Goal: Transaction & Acquisition: Purchase product/service

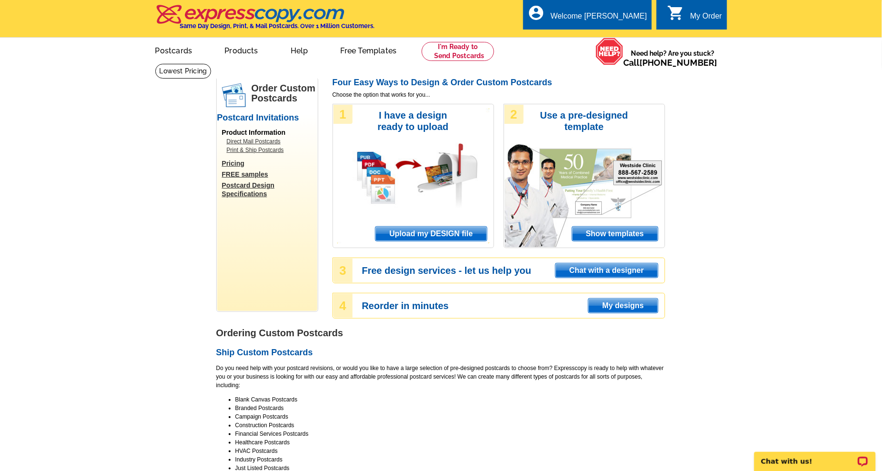
click at [460, 230] on span "Upload my DESIGN file" at bounding box center [430, 234] width 111 height 14
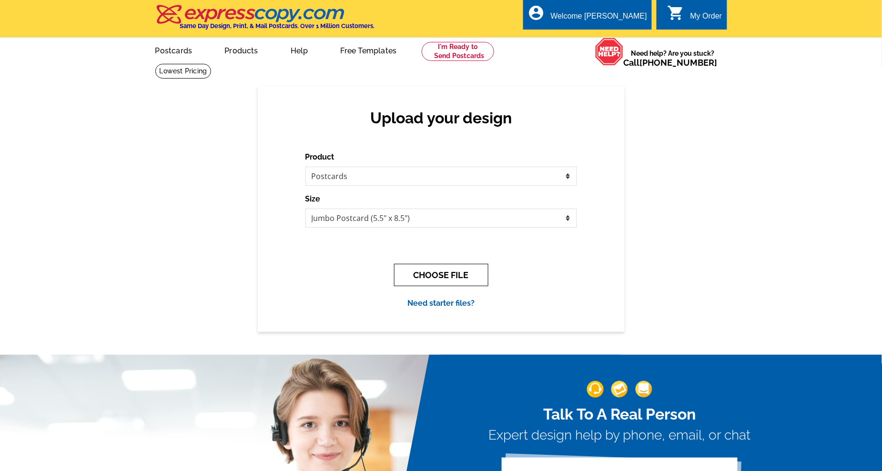
click at [446, 271] on button "CHOOSE FILE" at bounding box center [441, 275] width 94 height 22
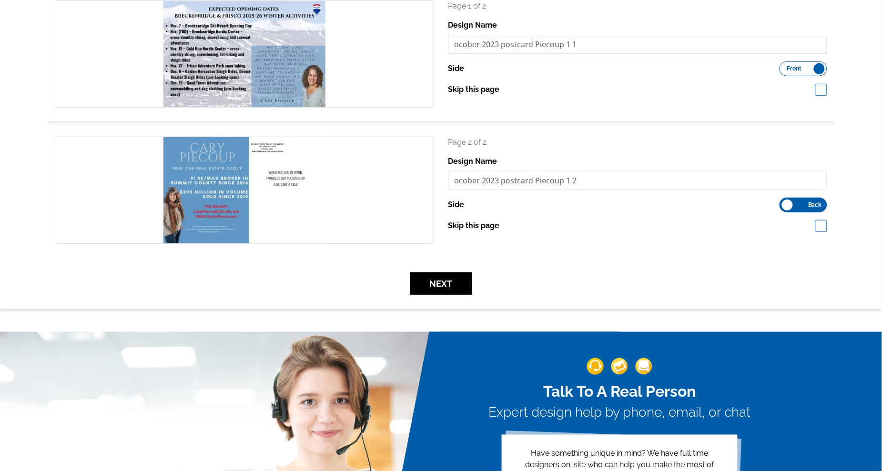
scroll to position [170, 0]
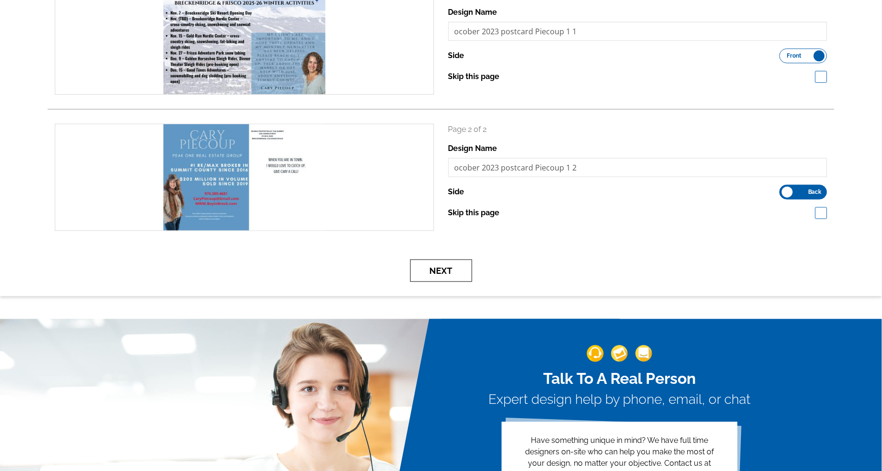
click at [444, 269] on button "Next" at bounding box center [441, 271] width 62 height 22
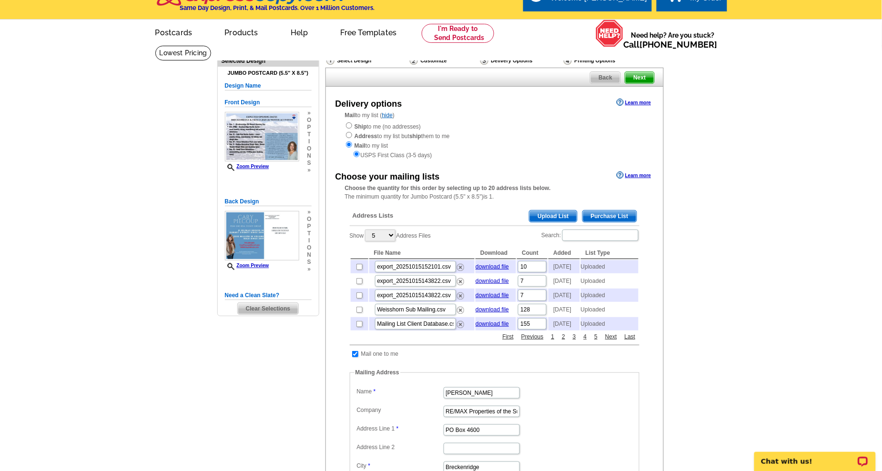
scroll to position [20, 0]
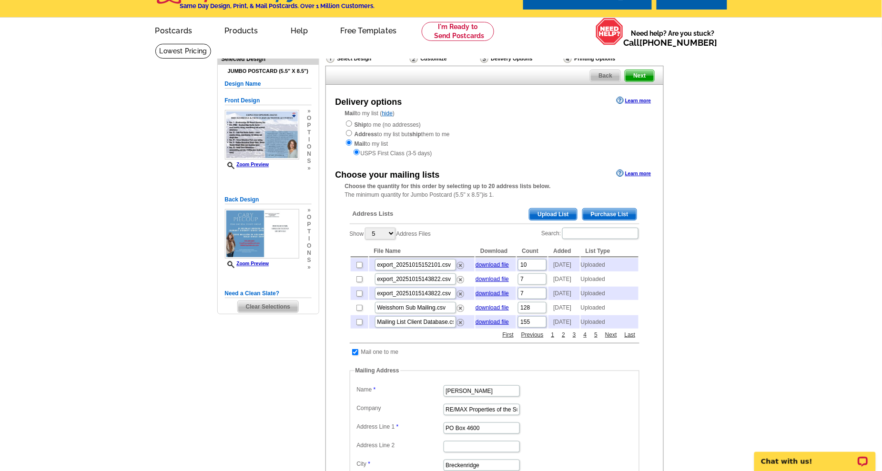
click at [557, 211] on span "Upload List" at bounding box center [552, 214] width 47 height 11
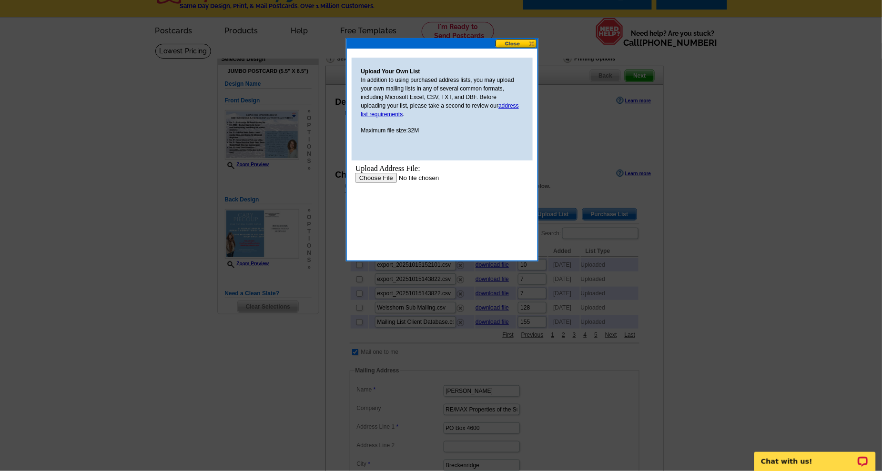
scroll to position [0, 0]
click at [380, 177] on input "file" at bounding box center [415, 177] width 121 height 10
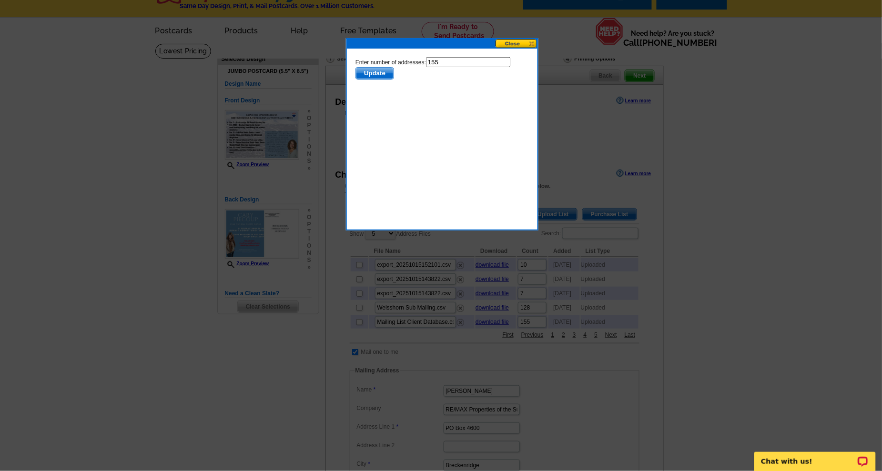
click at [372, 73] on span "Update" at bounding box center [374, 72] width 38 height 11
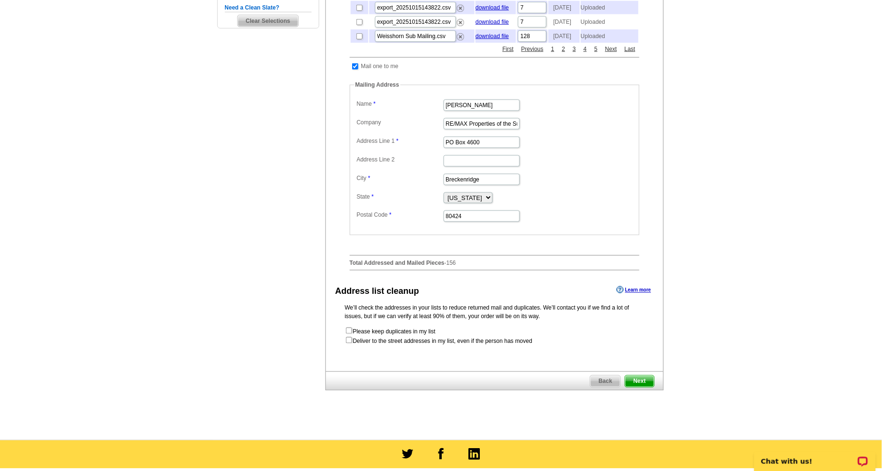
scroll to position [313, 0]
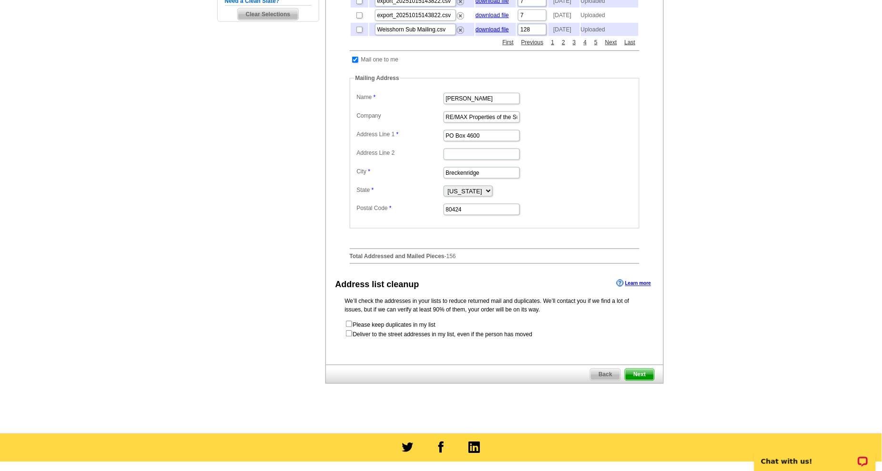
click at [643, 381] on span "Next" at bounding box center [639, 374] width 29 height 11
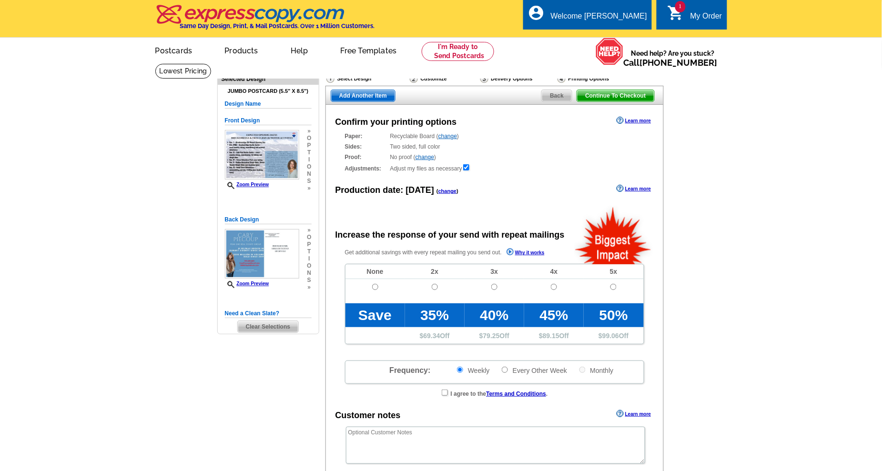
radio input "false"
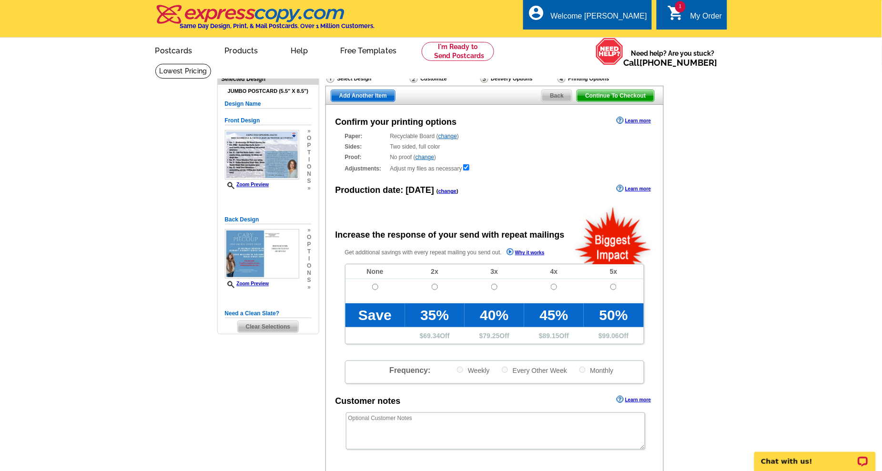
click at [377, 284] on input "radio" at bounding box center [375, 287] width 6 height 6
radio input "true"
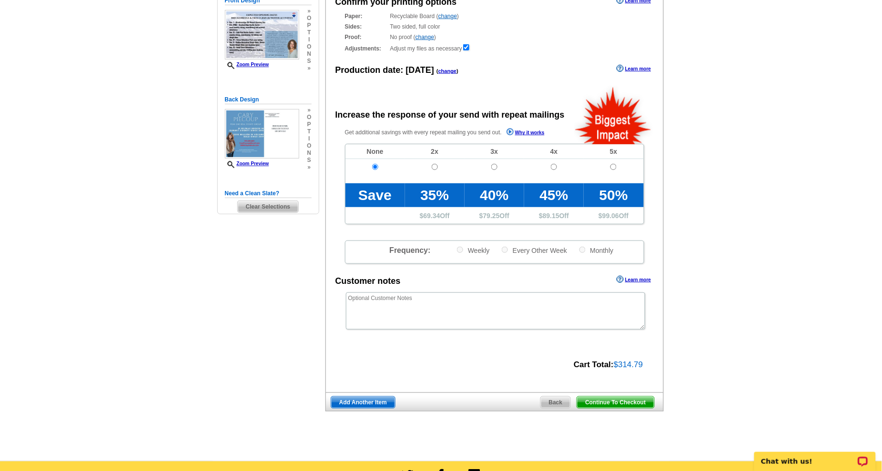
scroll to position [151, 0]
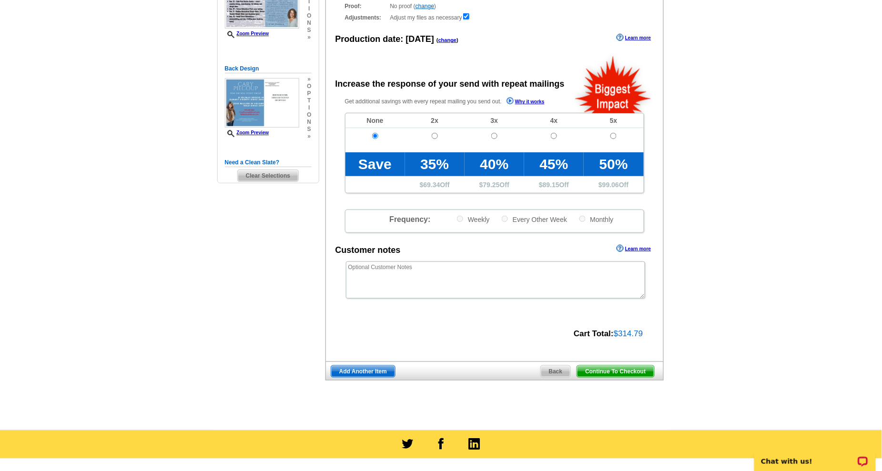
click at [634, 366] on span "Continue To Checkout" at bounding box center [615, 371] width 77 height 11
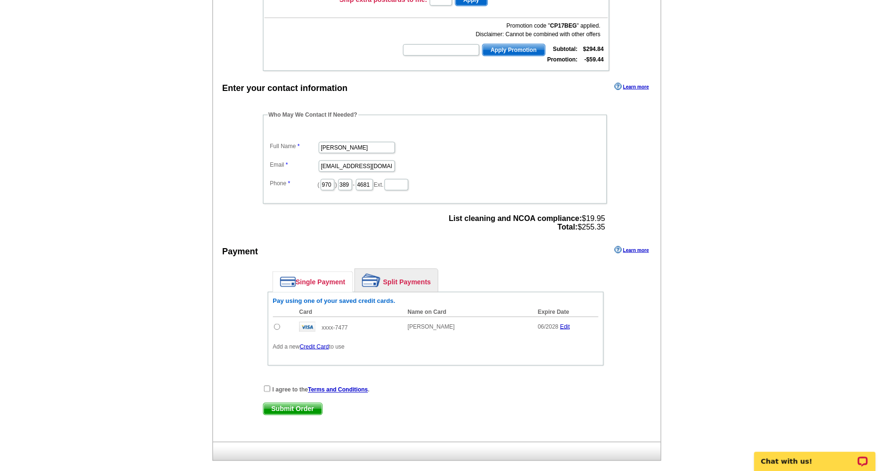
scroll to position [245, 0]
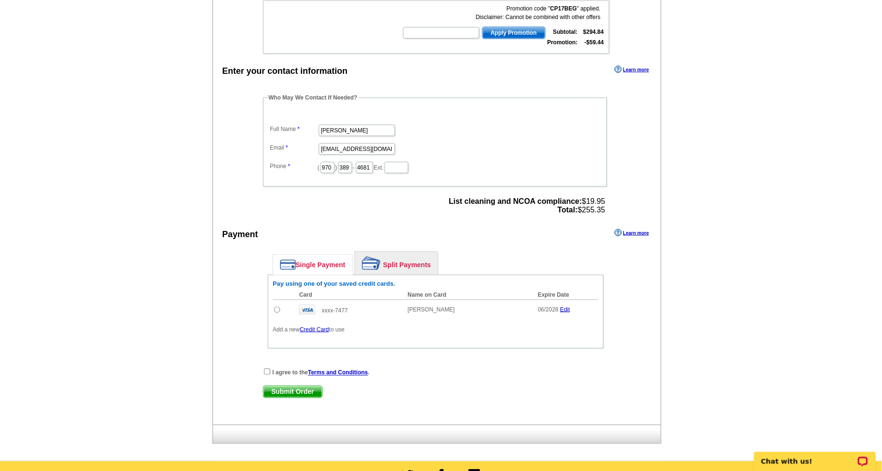
click at [277, 307] on input "radio" at bounding box center [277, 310] width 6 height 6
radio input "true"
click at [266, 369] on input "checkbox" at bounding box center [267, 372] width 6 height 6
checkbox input "true"
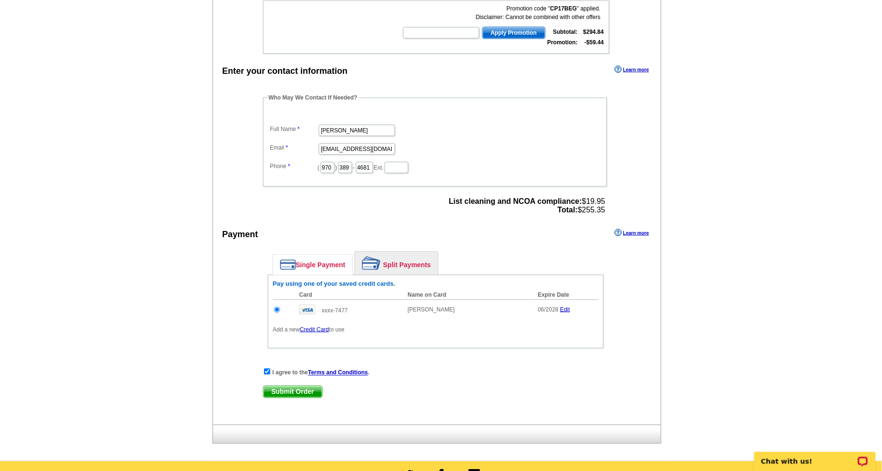
click at [296, 386] on span "Submit Order" at bounding box center [292, 391] width 59 height 11
